Goal: Task Accomplishment & Management: Manage account settings

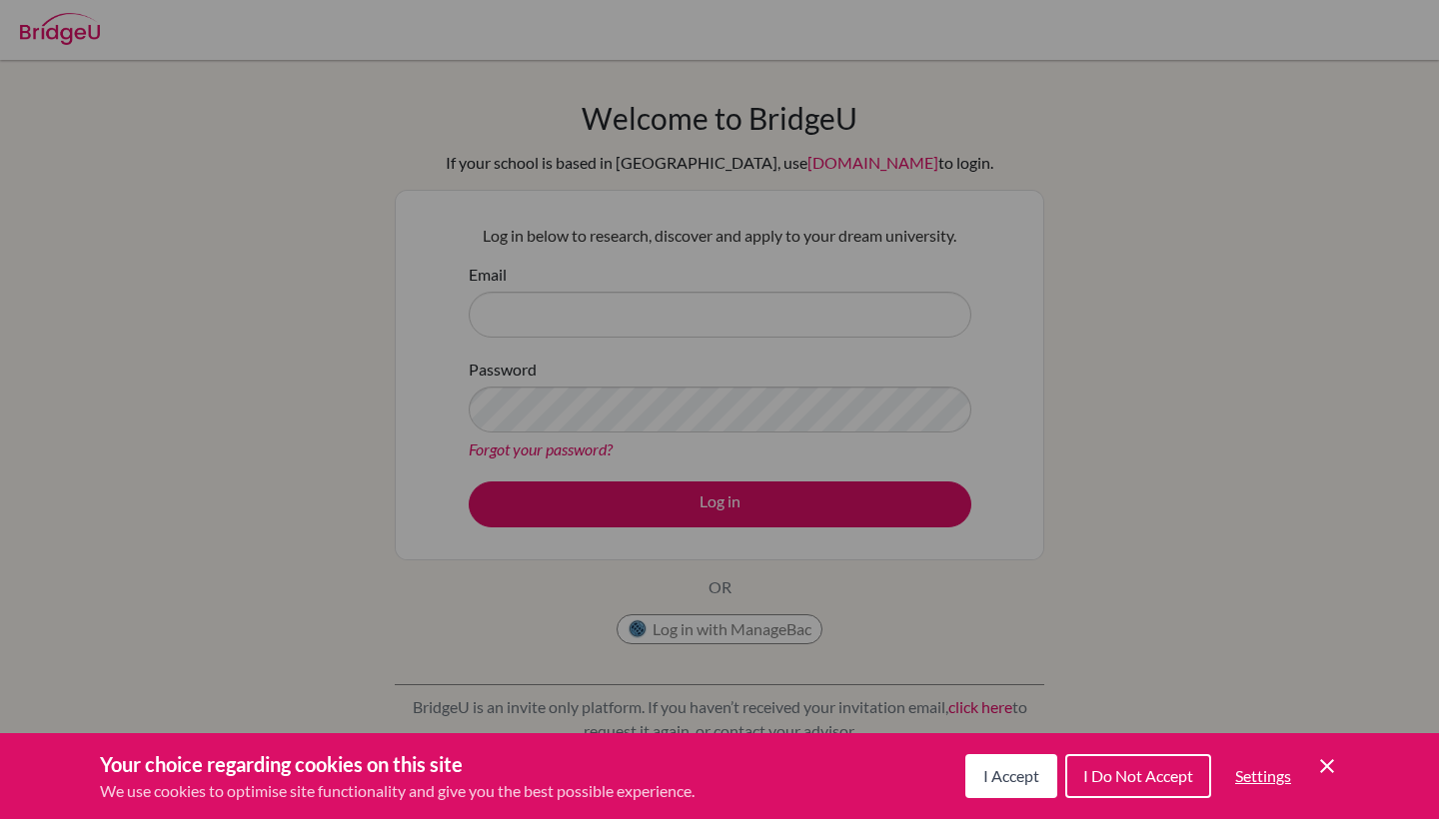
click at [1327, 770] on icon "Cookie Control Close Icon" at bounding box center [1327, 766] width 24 height 24
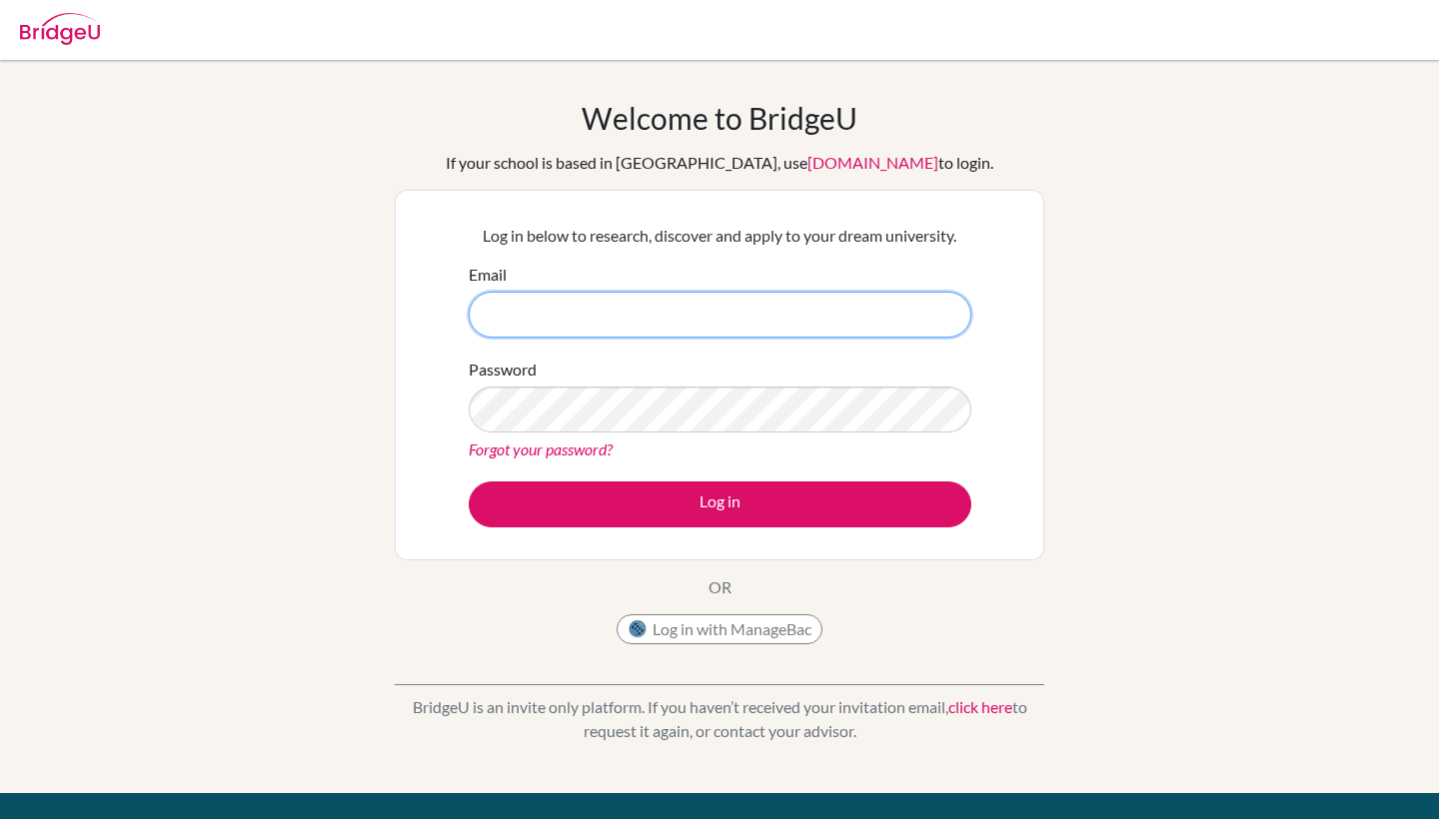
click at [626, 310] on input "Email" at bounding box center [720, 315] width 503 height 46
click at [372, 286] on div "Welcome to [GEOGRAPHIC_DATA] If your school is based in [GEOGRAPHIC_DATA], use …" at bounding box center [719, 427] width 1439 height 654
click at [678, 570] on div "Welcome to [GEOGRAPHIC_DATA] If your school is based in [GEOGRAPHIC_DATA], use …" at bounding box center [720, 377] width 650 height 555
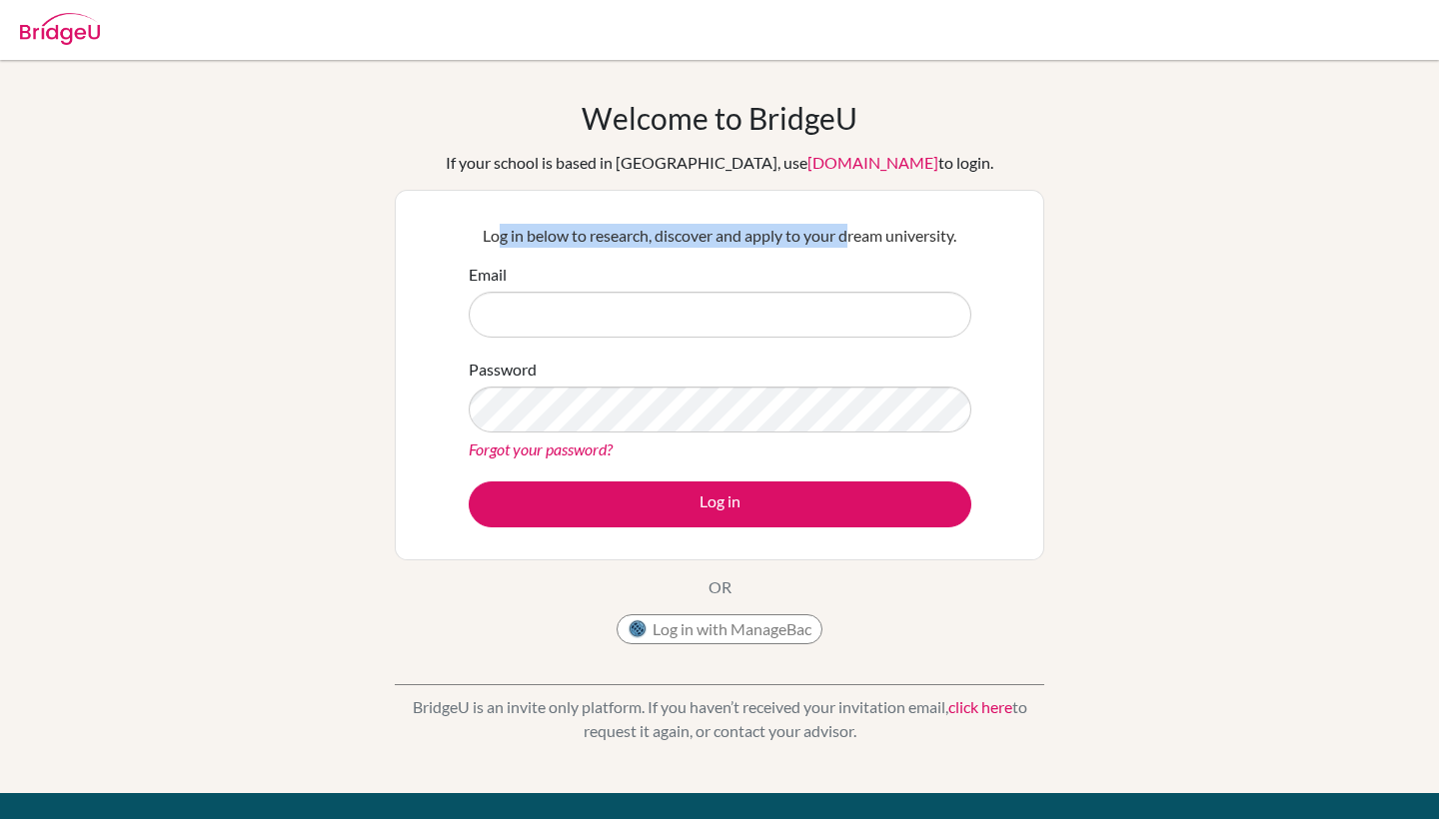
drag, startPoint x: 500, startPoint y: 224, endPoint x: 852, endPoint y: 224, distance: 352.7
click at [852, 224] on p "Log in below to research, discover and apply to your dream university." at bounding box center [720, 236] width 503 height 24
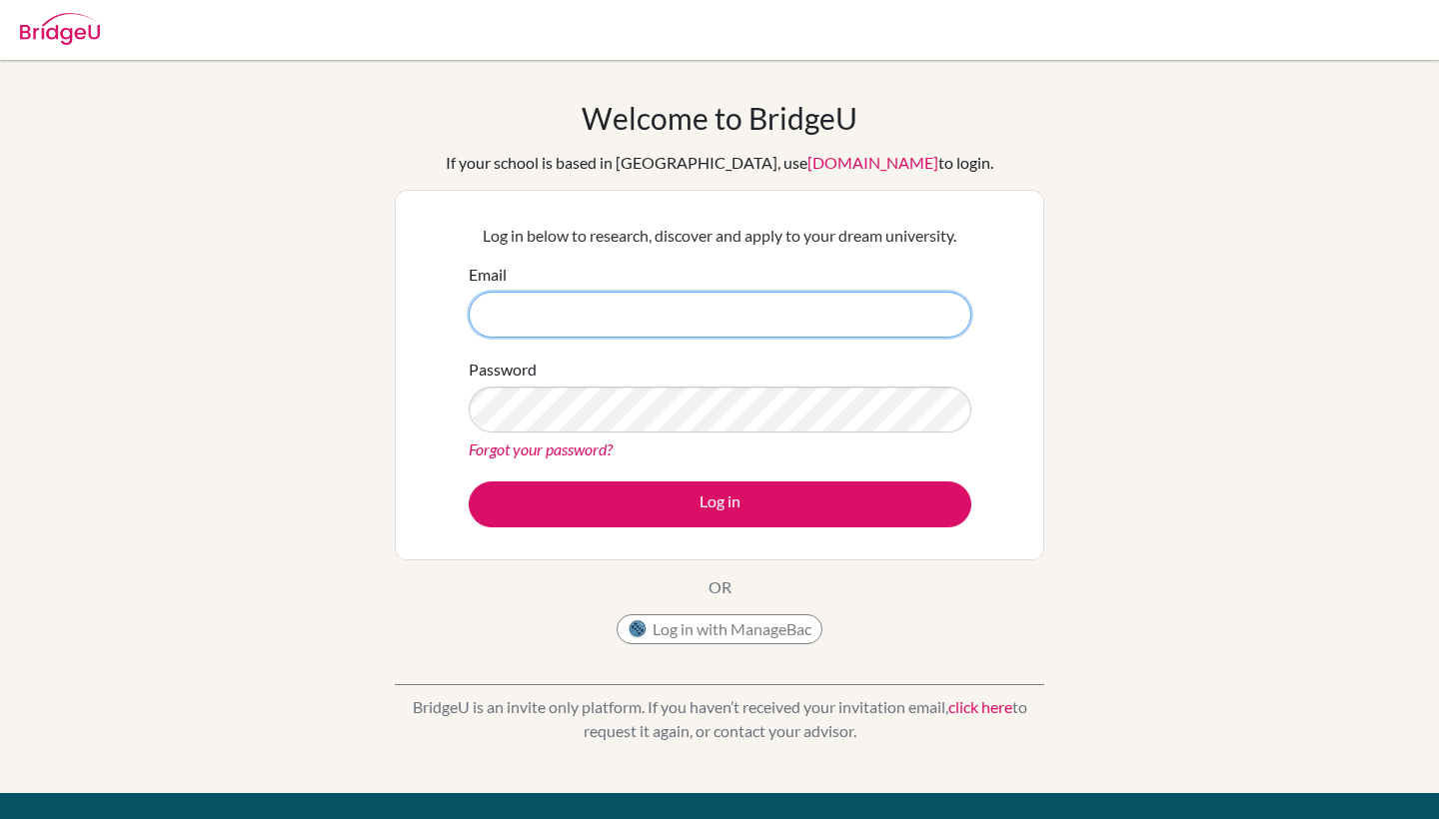
click at [706, 305] on input "Email" at bounding box center [720, 315] width 503 height 46
click at [387, 289] on div "Welcome to [GEOGRAPHIC_DATA] If your school is based in [GEOGRAPHIC_DATA], use …" at bounding box center [719, 427] width 1439 height 654
click at [649, 325] on input "Email" at bounding box center [720, 315] width 503 height 46
click at [665, 313] on input "Email" at bounding box center [720, 315] width 503 height 46
type input "[EMAIL_ADDRESS][DOMAIN_NAME]"
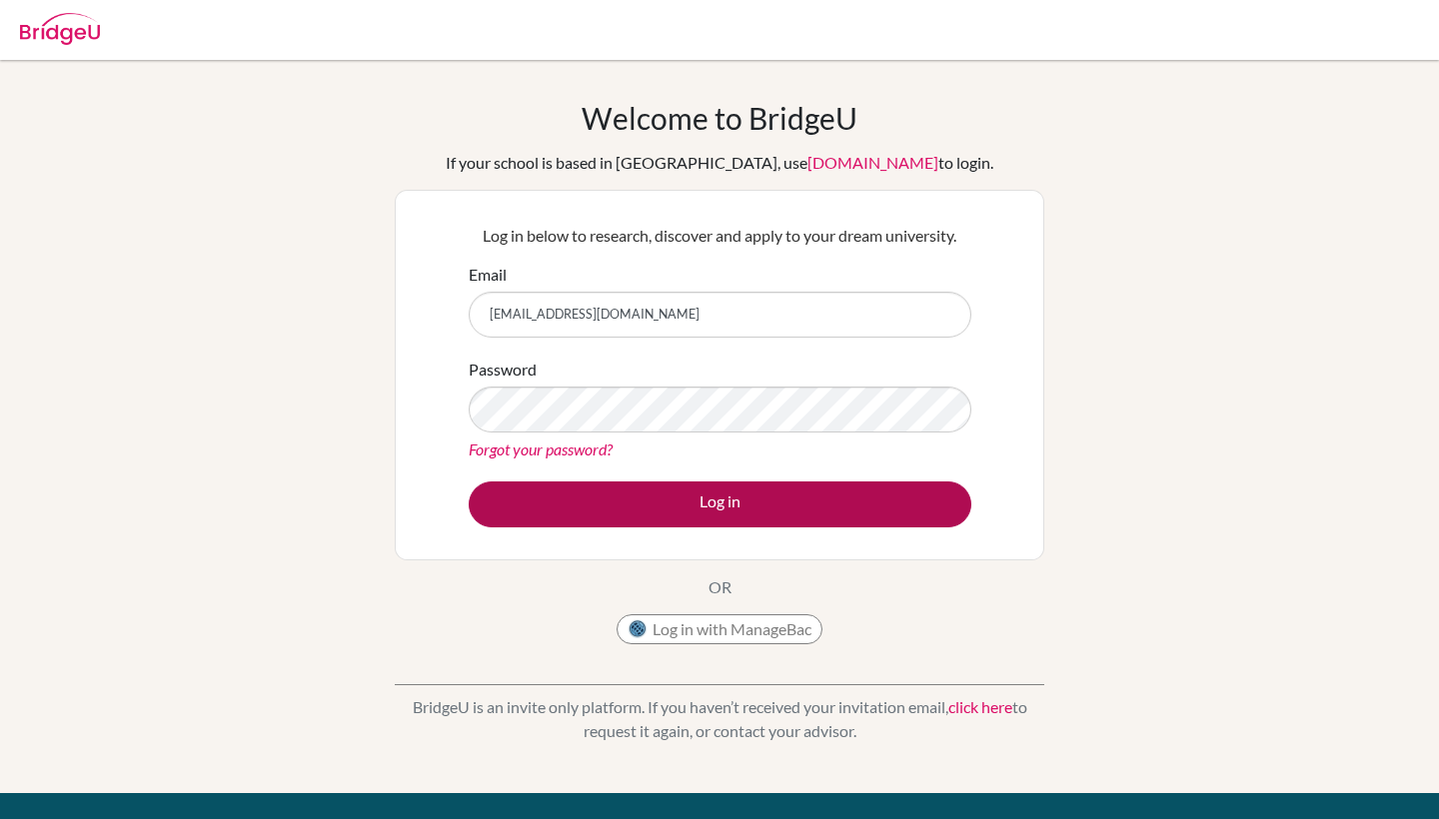
click at [782, 491] on button "Log in" at bounding box center [720, 505] width 503 height 46
